Goal: Find specific page/section: Find specific page/section

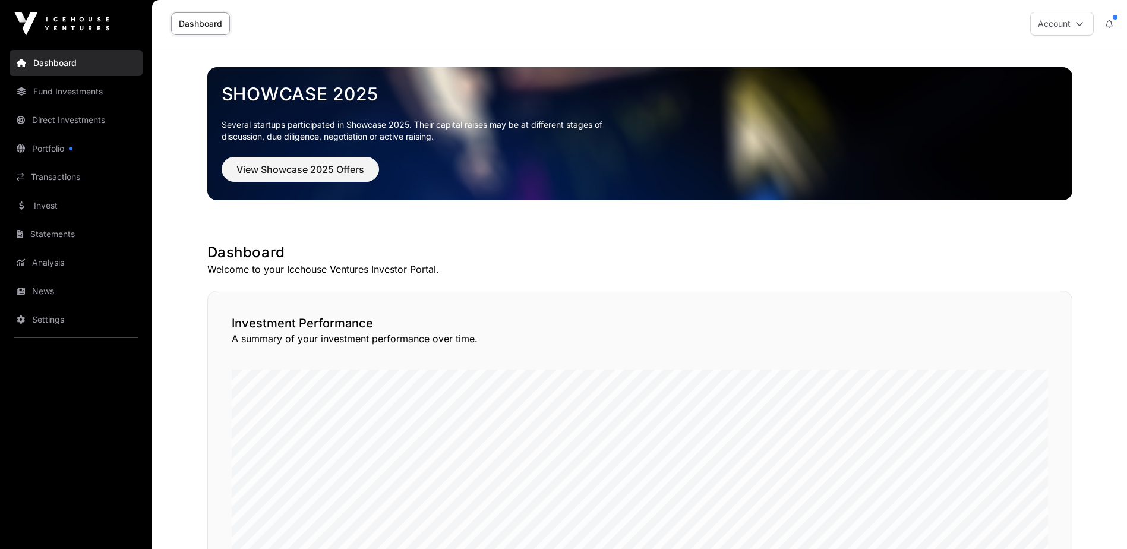
click at [36, 154] on link "Portfolio" at bounding box center [76, 148] width 133 height 26
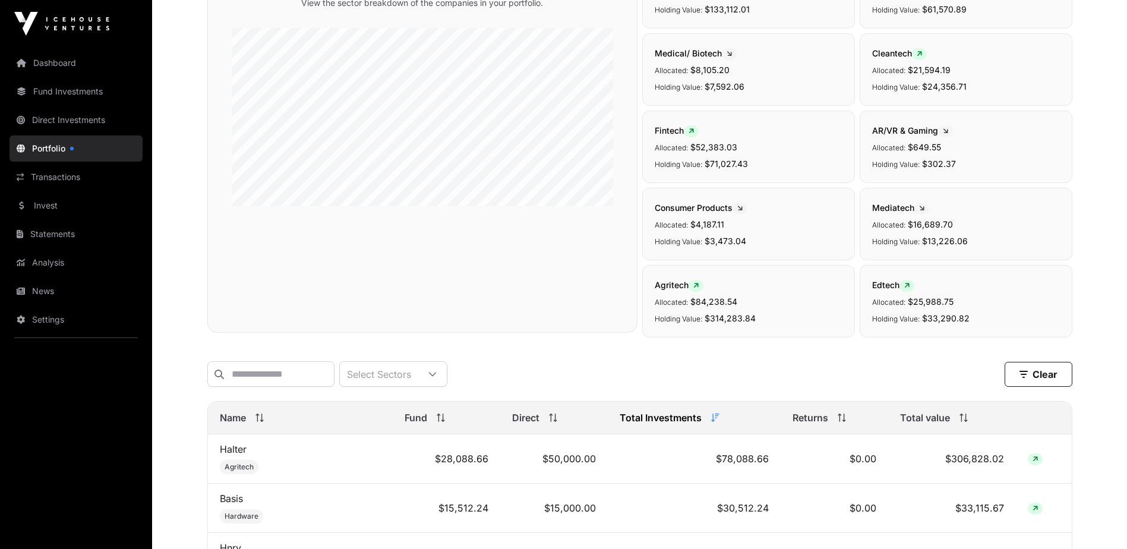
scroll to position [238, 0]
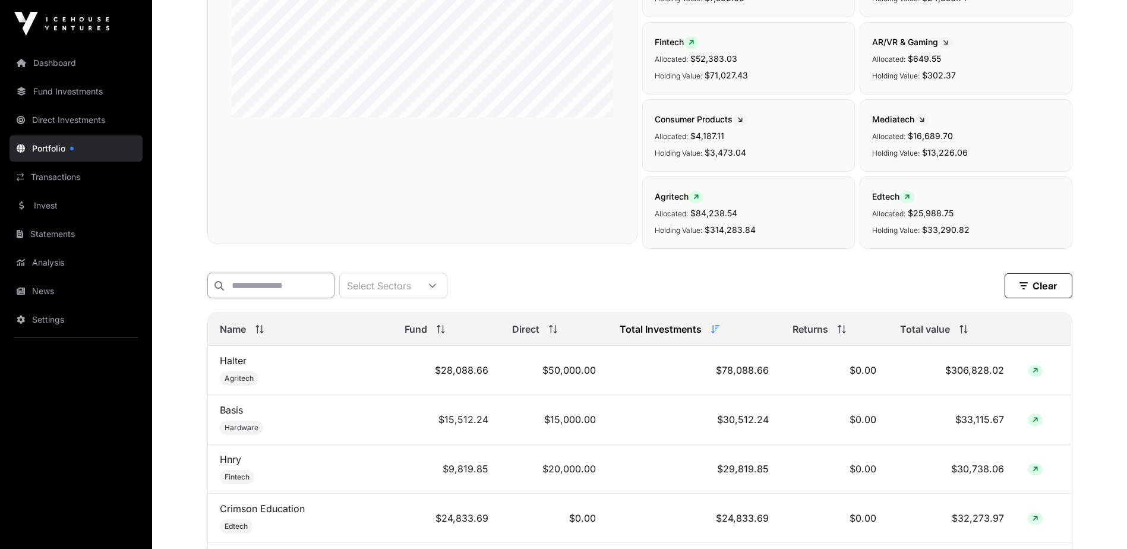
click at [320, 294] on input "text" at bounding box center [270, 286] width 127 height 26
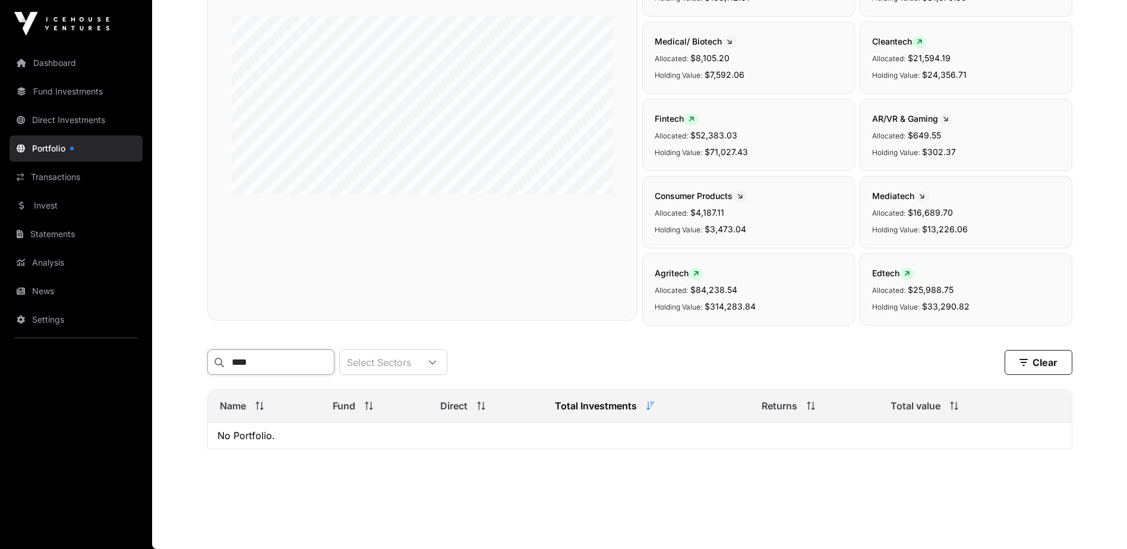
scroll to position [192, 0]
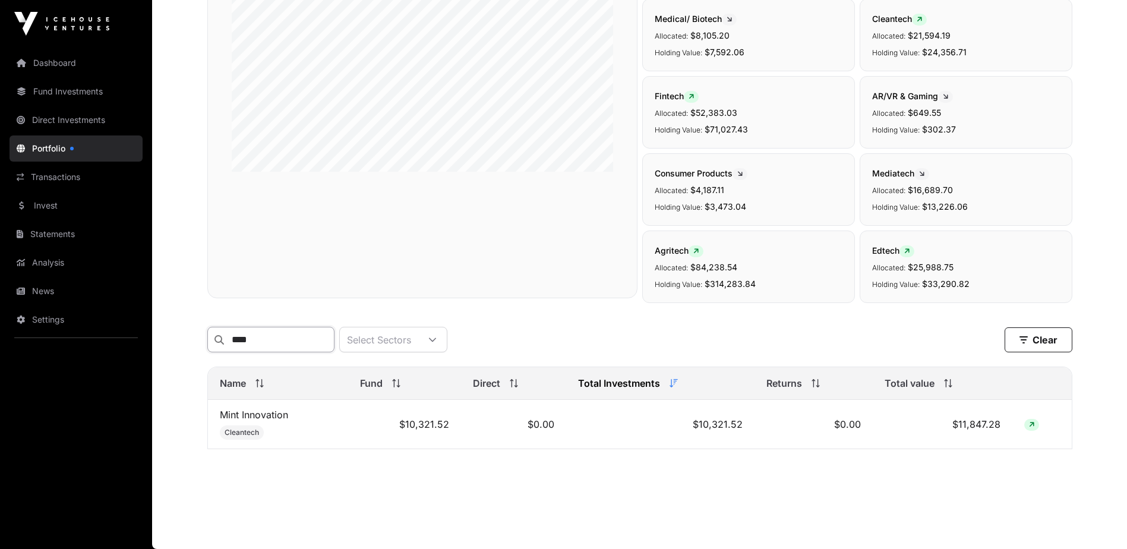
type input "****"
click at [270, 415] on link "Mint Innovation" at bounding box center [254, 415] width 68 height 12
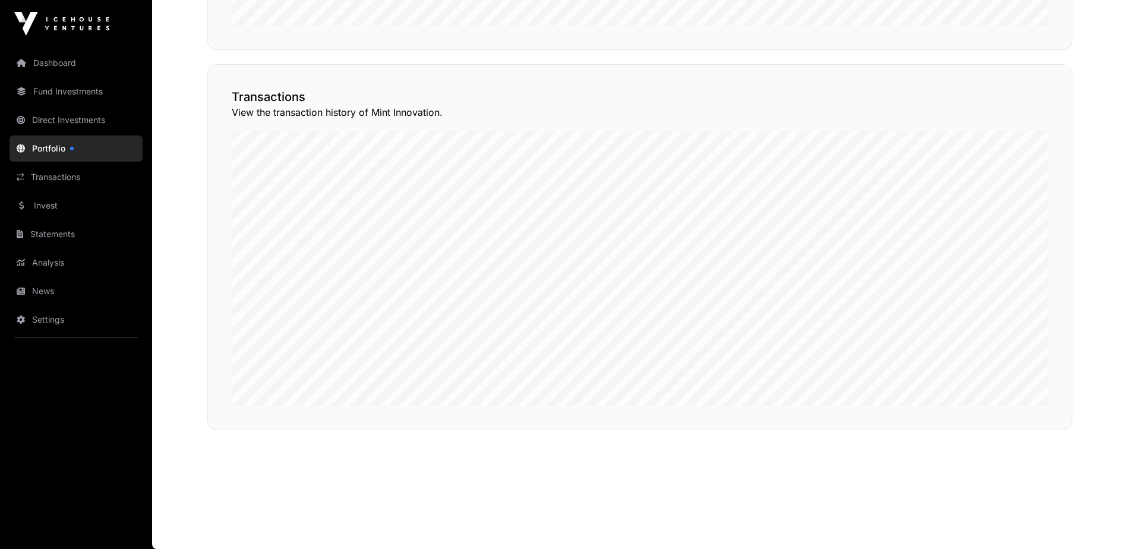
scroll to position [484, 0]
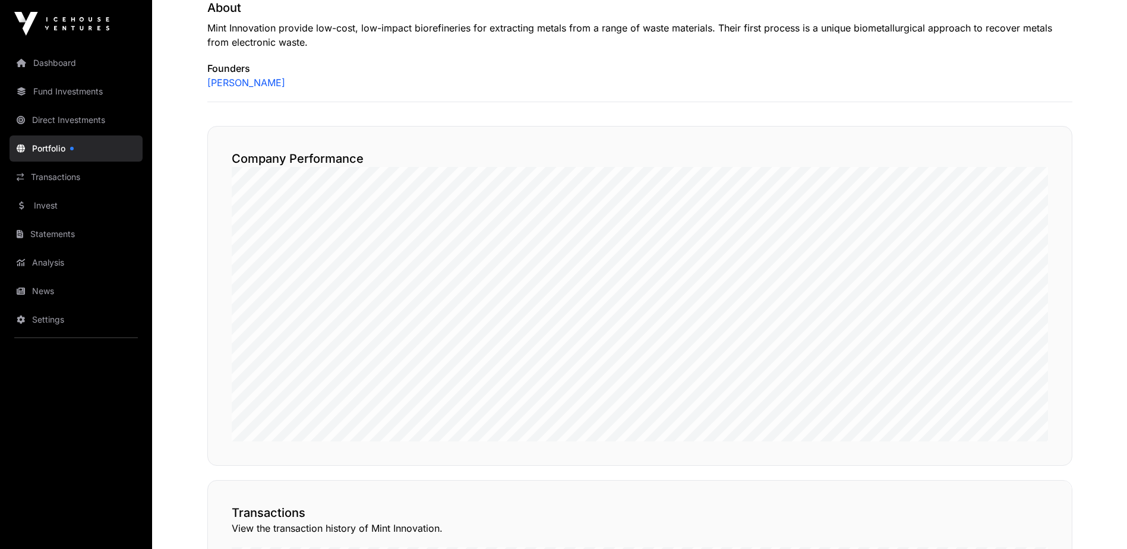
click at [246, 83] on link "[PERSON_NAME]" at bounding box center [246, 82] width 78 height 14
